Goal: Complete application form

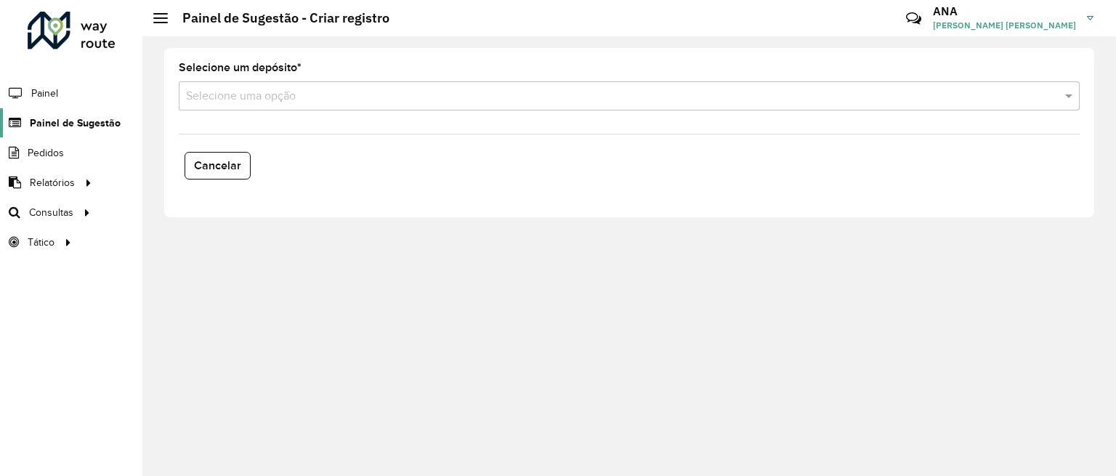
click at [94, 118] on span "Painel de Sugestão" at bounding box center [75, 123] width 91 height 15
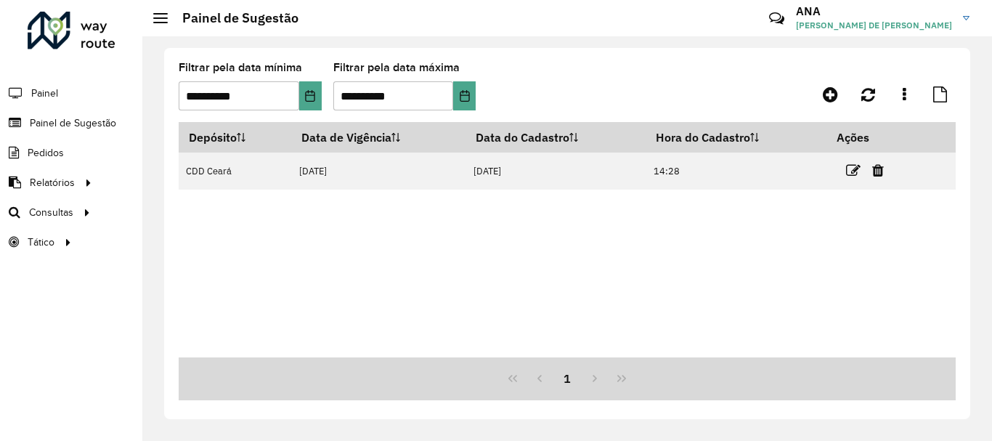
click at [232, 261] on div "Depósito Data de Vigência Data do Cadastro Hora do Cadastro Ações CDD [GEOGRAPH…" at bounding box center [567, 239] width 777 height 235
click at [80, 122] on span "Painel de Sugestão" at bounding box center [75, 123] width 91 height 15
click at [54, 120] on span "Painel de Sugestão" at bounding box center [75, 123] width 91 height 15
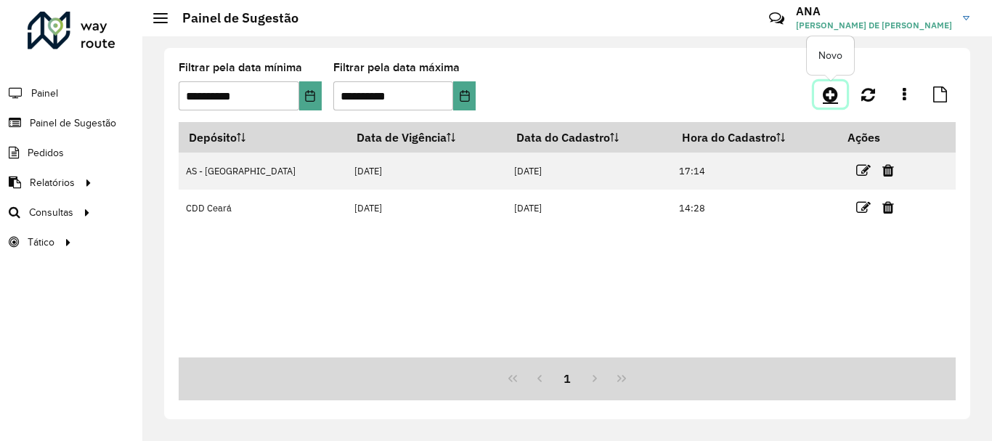
click at [835, 94] on icon at bounding box center [830, 94] width 15 height 17
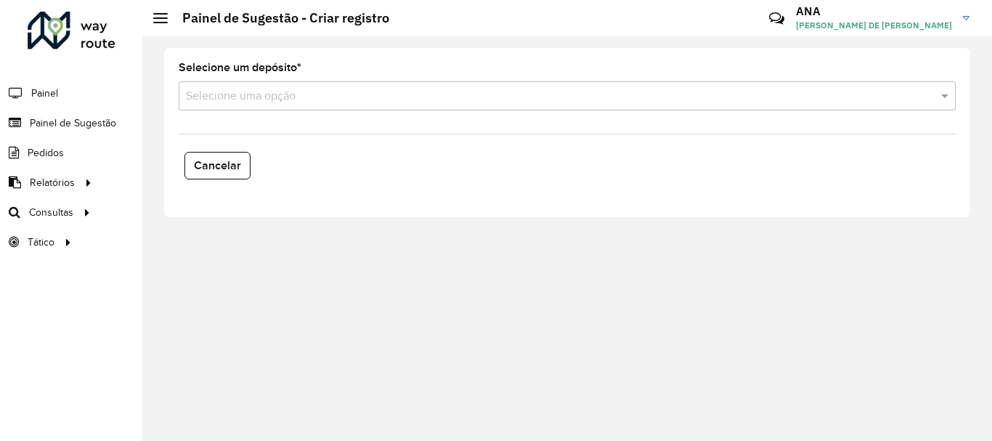
click at [314, 97] on input "text" at bounding box center [553, 96] width 734 height 17
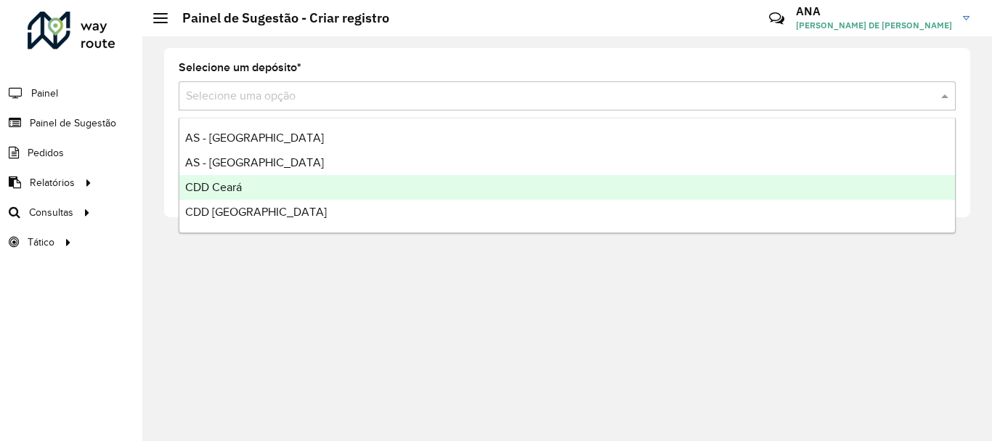
click at [243, 301] on div "Selecione um depósito * Selecione uma opção Cancelar" at bounding box center [567, 238] width 850 height 405
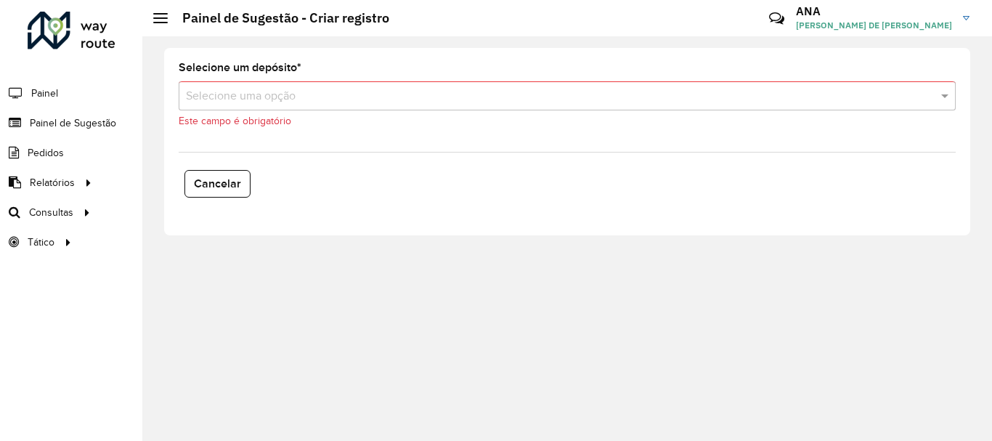
click at [968, 15] on link "ANA ANA LORENA DE BRITO SOARES" at bounding box center [888, 18] width 185 height 38
click at [58, 96] on span "Painel" at bounding box center [46, 93] width 30 height 15
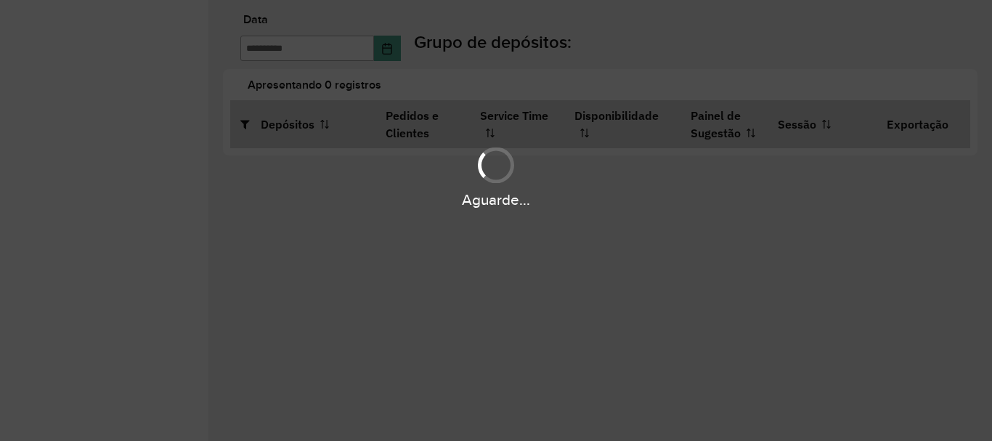
type input "**********"
